Goal: Task Accomplishment & Management: Use online tool/utility

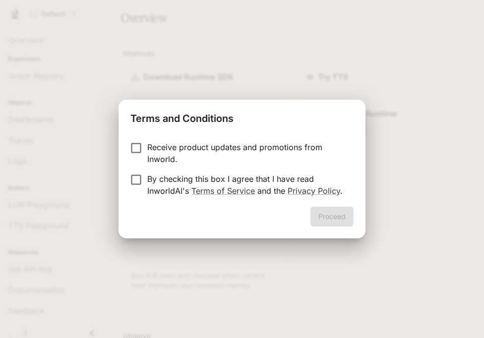
click at [247, 174] on p "By checking this box I agree that I have read InworldAI's Terms of Service and …" at bounding box center [246, 185] width 198 height 24
click at [346, 227] on div "Proceed" at bounding box center [241, 223] width 247 height 32
click at [344, 223] on button "Proceed" at bounding box center [331, 217] width 43 height 20
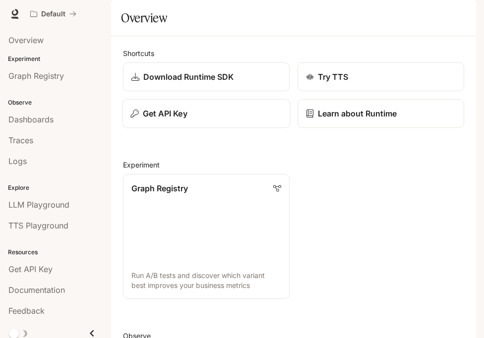
click at [255, 128] on button "Get API Key" at bounding box center [206, 113] width 168 height 29
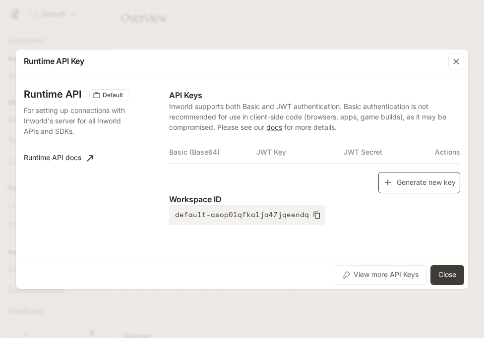
click at [402, 181] on button "Generate new key" at bounding box center [419, 182] width 82 height 21
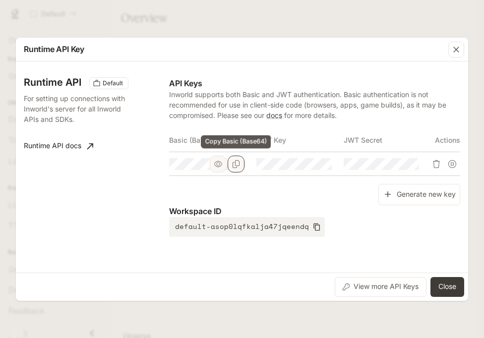
click at [239, 162] on icon "Copy Basic (Base64)" at bounding box center [236, 164] width 7 height 8
click at [451, 286] on button "Close" at bounding box center [447, 287] width 34 height 20
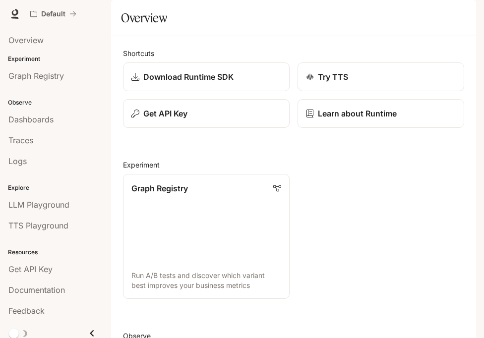
click at [458, 7] on button "button" at bounding box center [462, 14] width 20 height 20
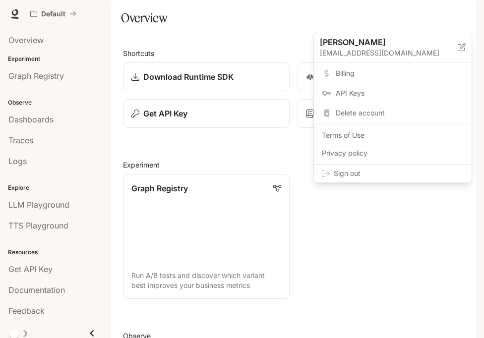
click at [422, 178] on span "Sign out" at bounding box center [399, 174] width 130 height 10
